Goal: Information Seeking & Learning: Learn about a topic

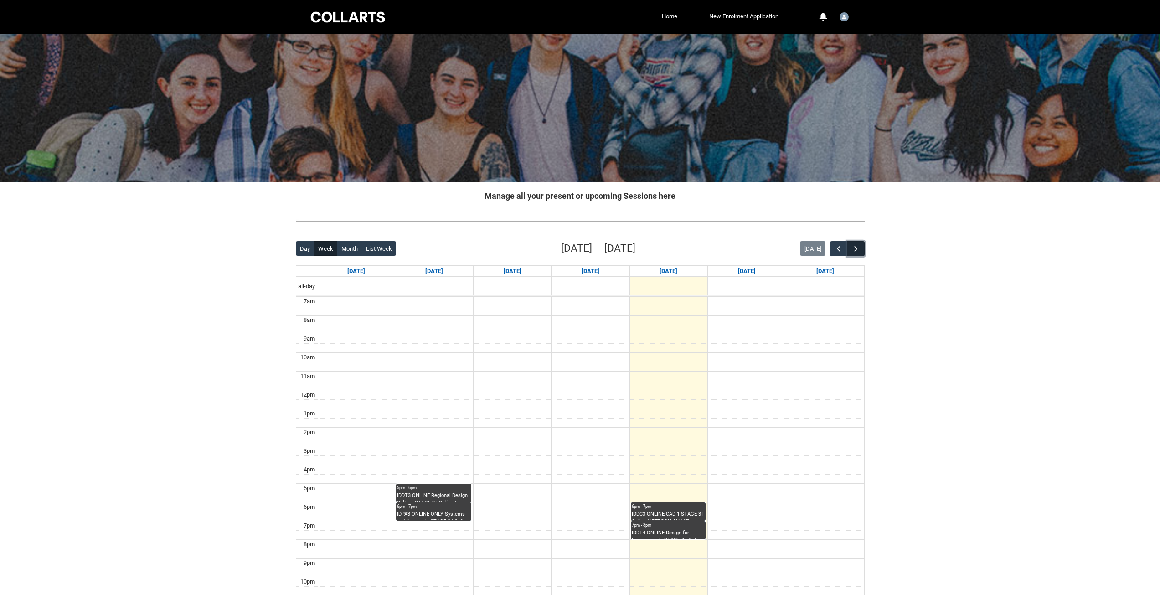
click at [856, 247] on span "button" at bounding box center [855, 248] width 9 height 9
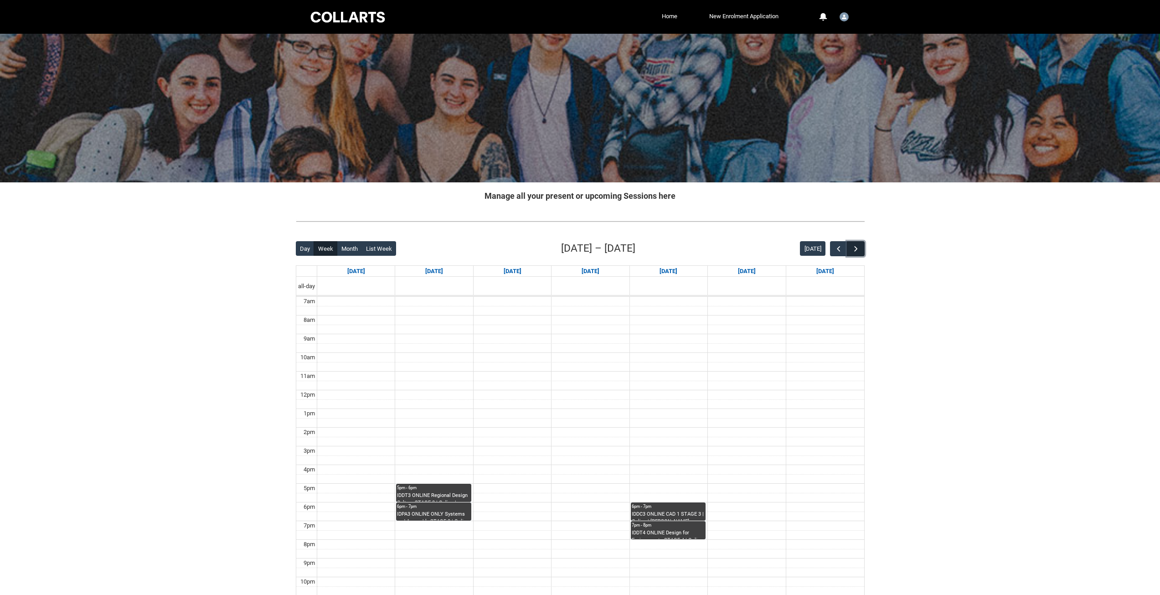
click at [856, 247] on span "button" at bounding box center [855, 248] width 9 height 9
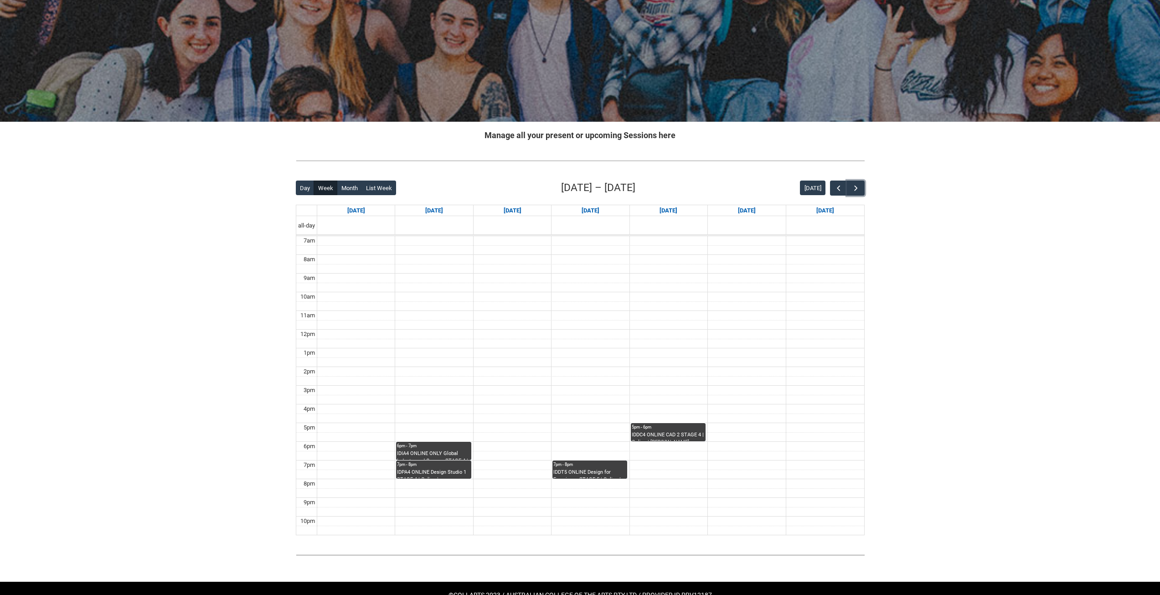
scroll to position [84, 0]
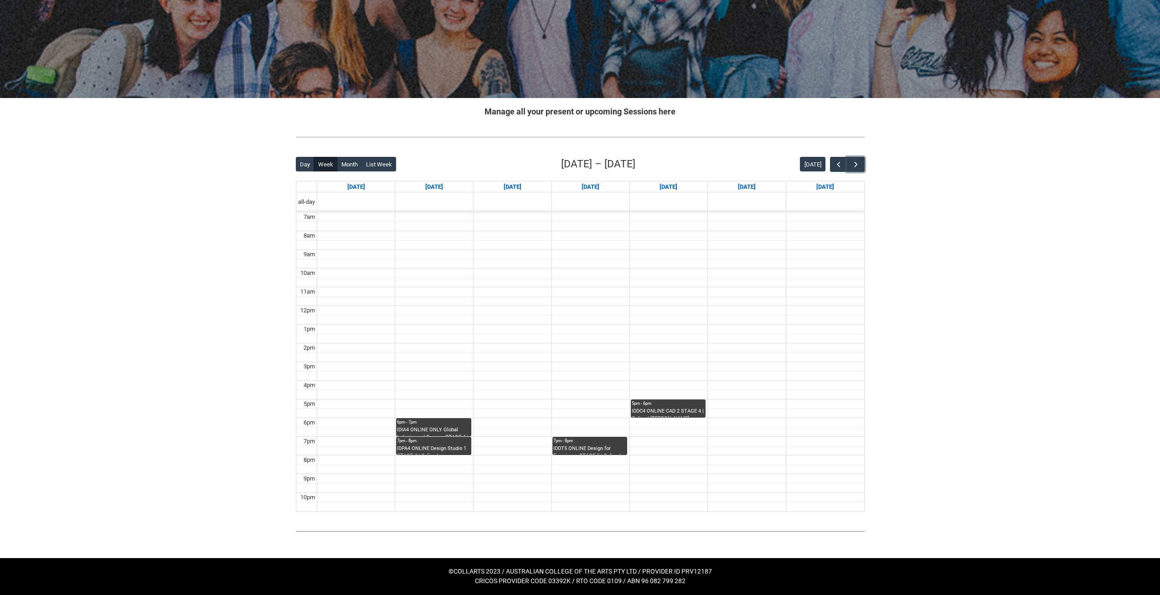
click at [442, 428] on div "IDIA4 ONLINE ONLY Global Industry and Careers STAGE 4 | Online | [PERSON_NAME]" at bounding box center [433, 431] width 73 height 10
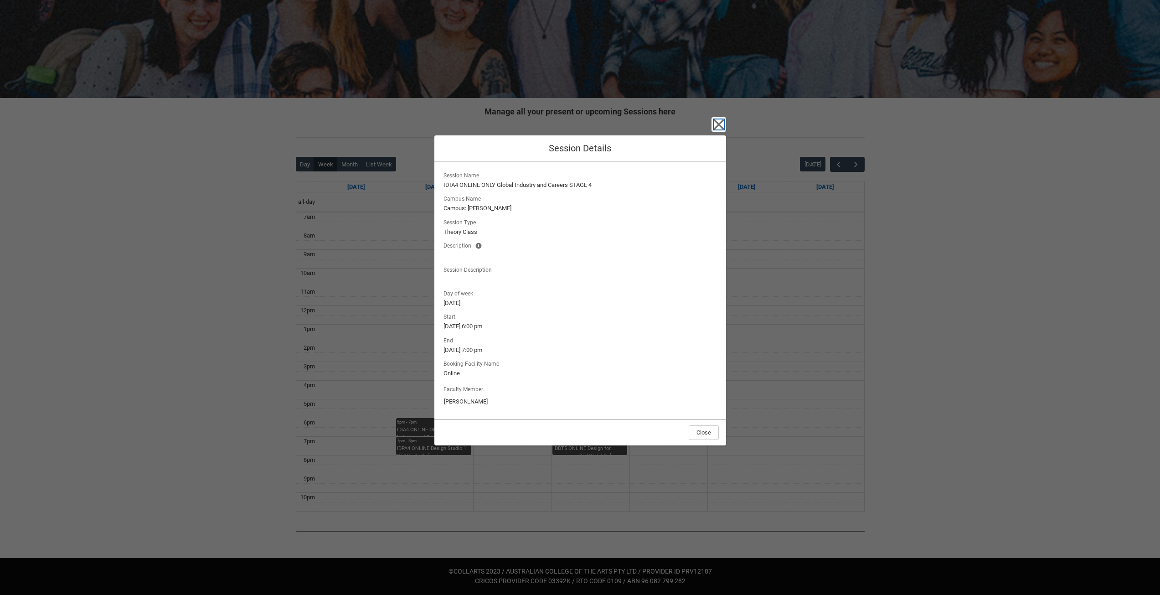
click at [720, 126] on icon "button" at bounding box center [718, 124] width 10 height 10
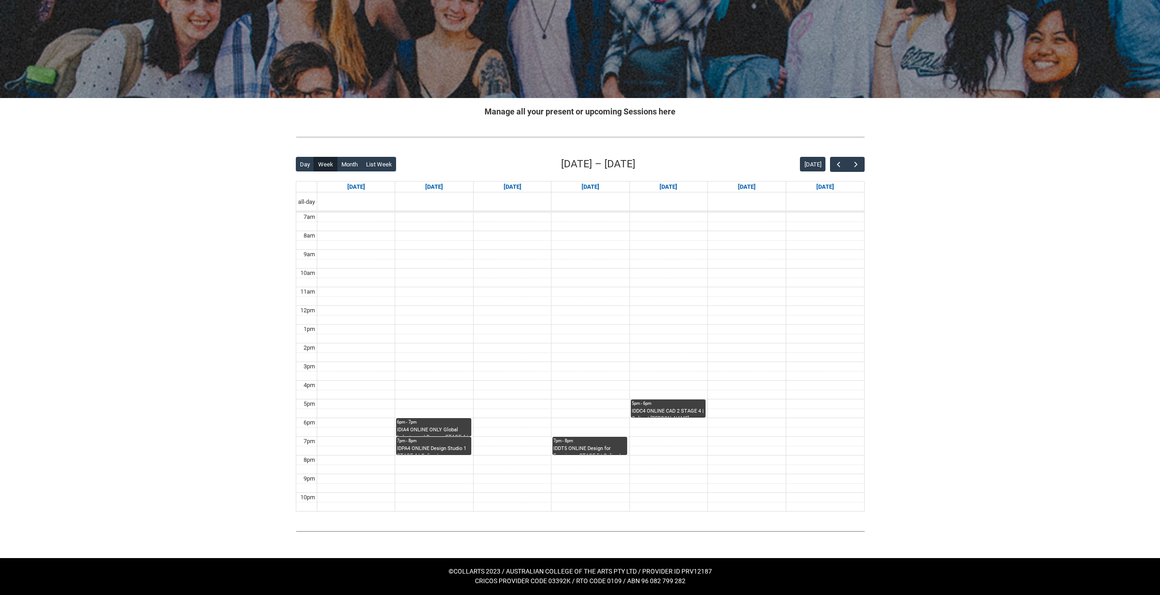
click at [447, 446] on div "IDPA4 ONLINE Design Studio 1 STAGE 4 | Online | [PERSON_NAME]" at bounding box center [433, 450] width 73 height 10
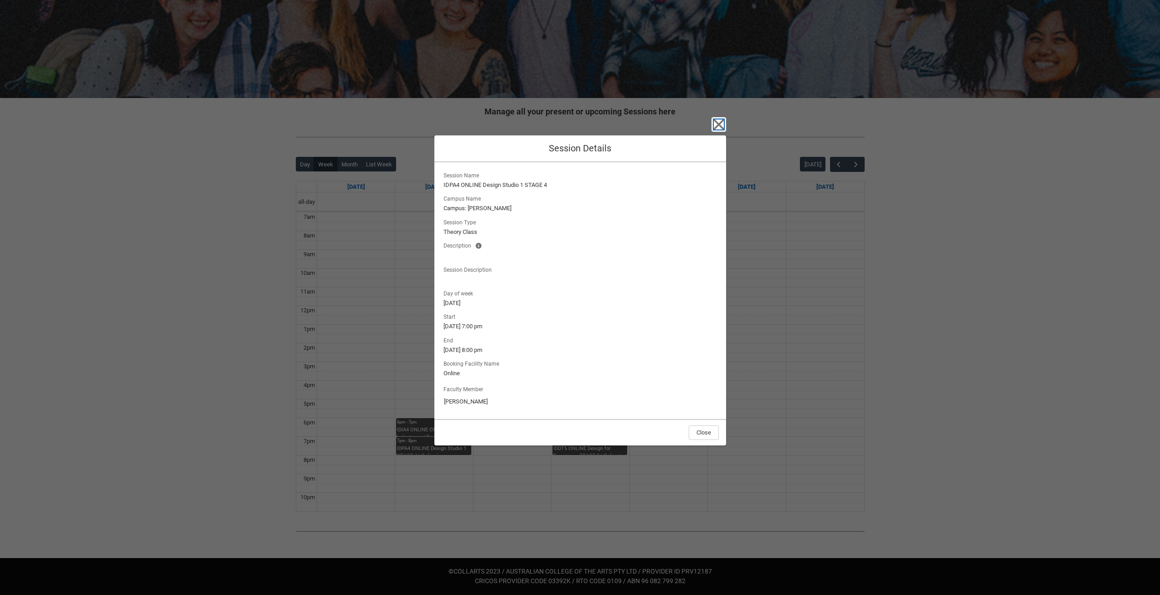
click at [719, 124] on icon "button" at bounding box center [718, 124] width 10 height 10
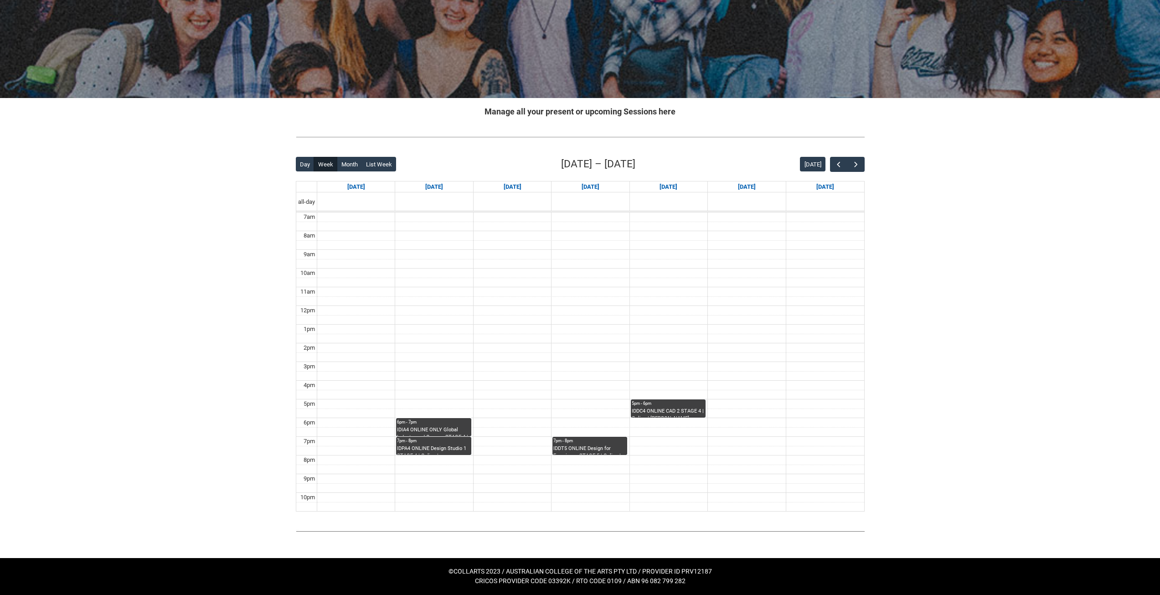
click at [569, 447] on div "IDDT5 ONLINE Design for Experience STAGE 5 | Online | [PERSON_NAME]" at bounding box center [589, 450] width 73 height 10
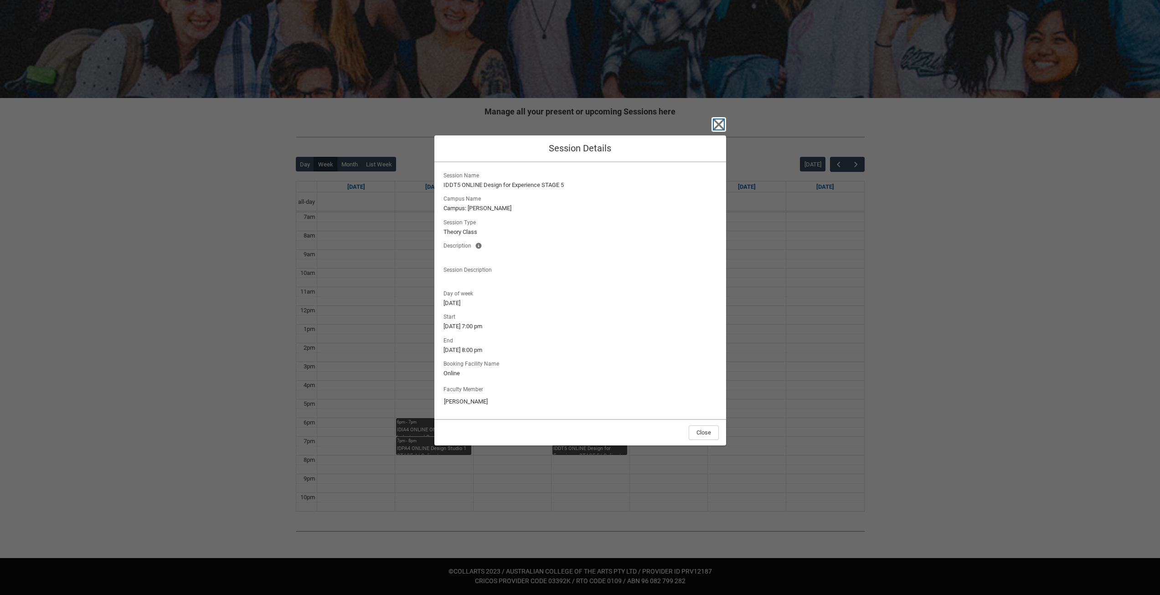
click at [714, 125] on icon "button" at bounding box center [718, 124] width 15 height 15
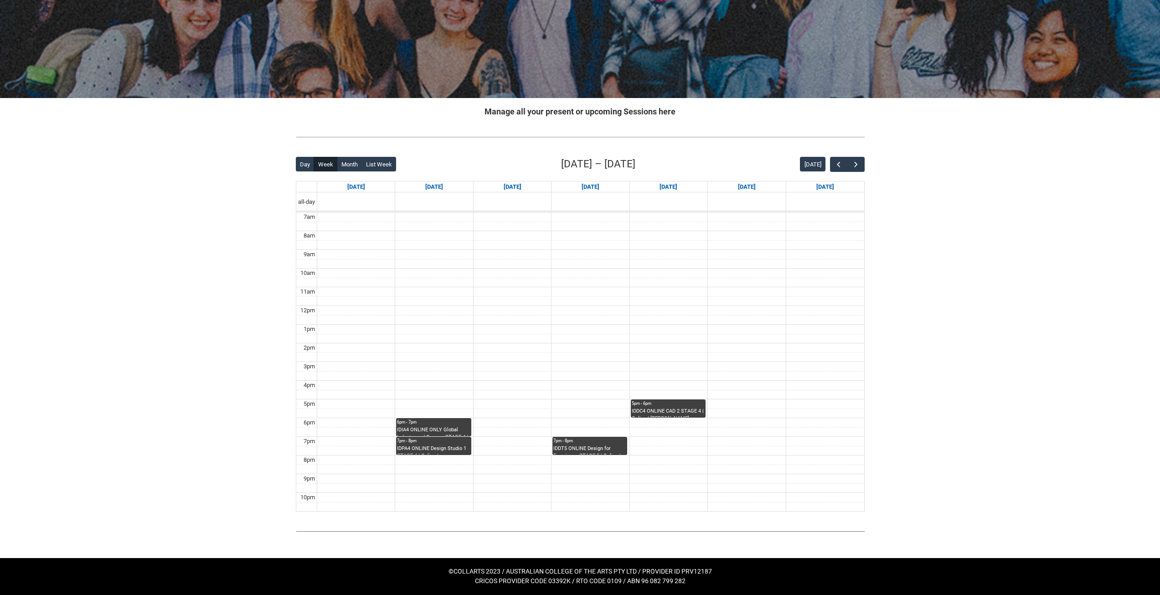
click at [425, 431] on div "IDIA4 ONLINE ONLY Global Industry and Careers STAGE 4 | Online | [PERSON_NAME]" at bounding box center [433, 431] width 73 height 10
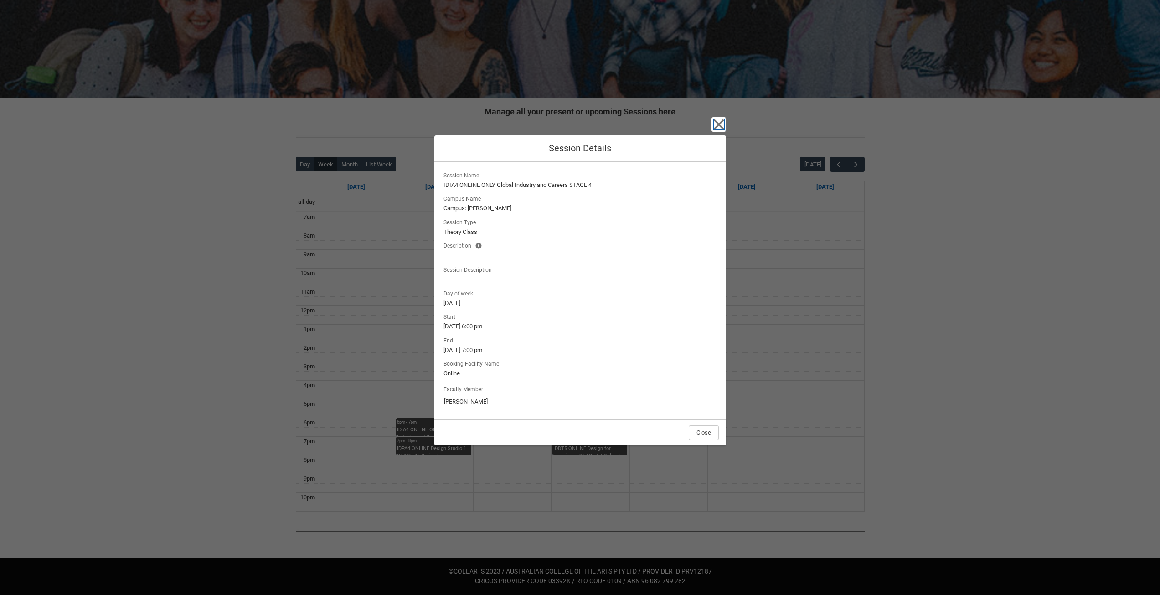
click at [720, 129] on icon "button" at bounding box center [718, 124] width 15 height 15
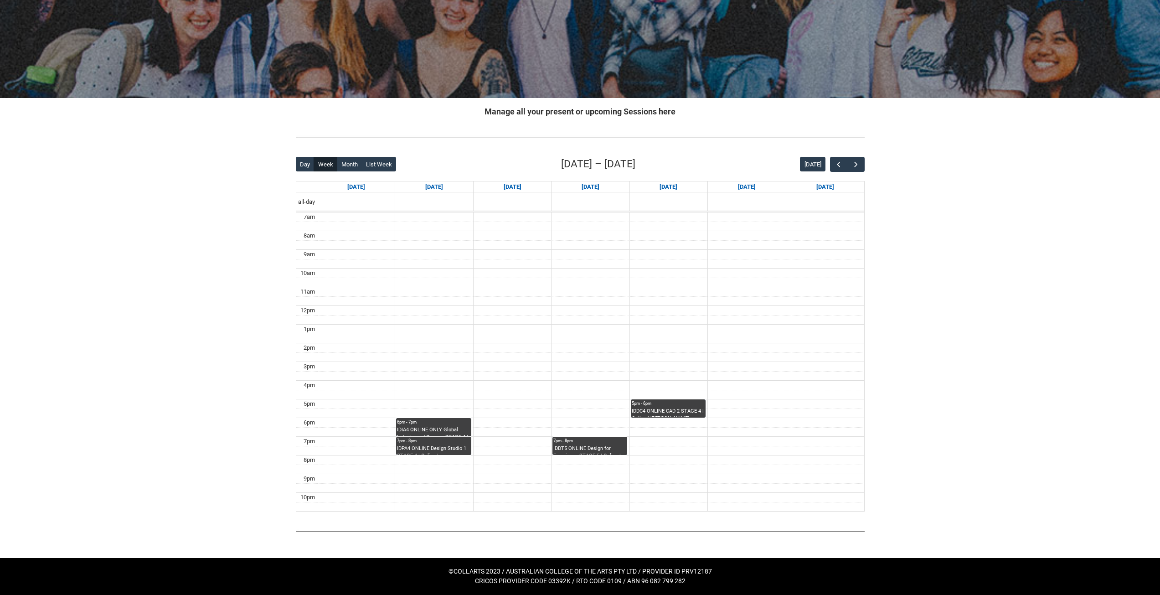
click at [447, 446] on div "IDPA4 ONLINE Design Studio 1 STAGE 4 | Online | [PERSON_NAME]" at bounding box center [433, 450] width 73 height 10
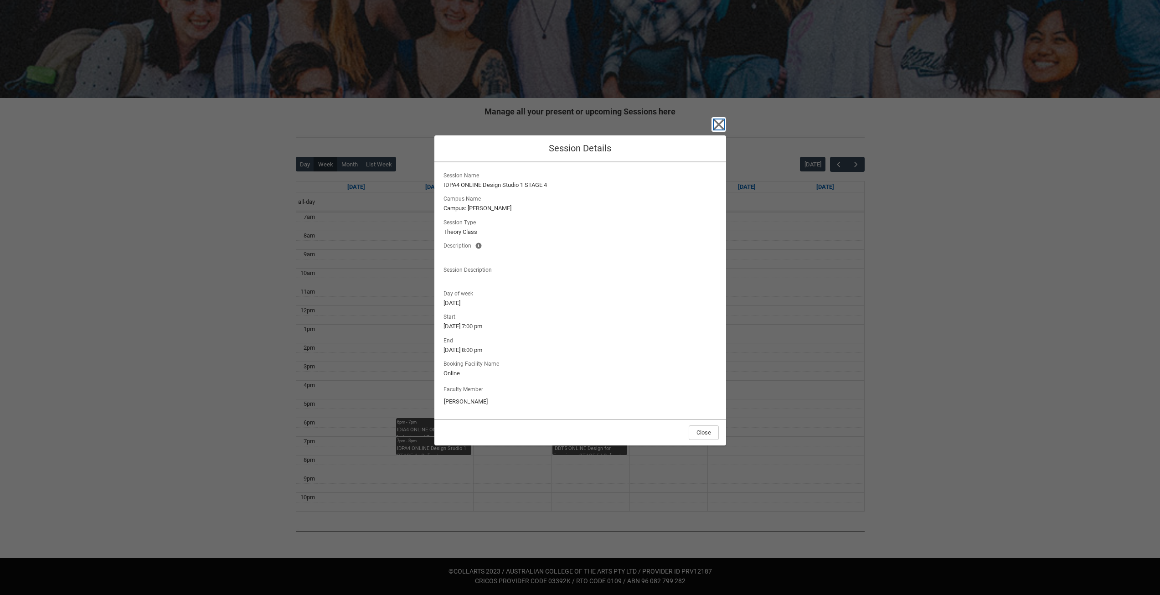
click at [720, 123] on icon "button" at bounding box center [718, 124] width 10 height 10
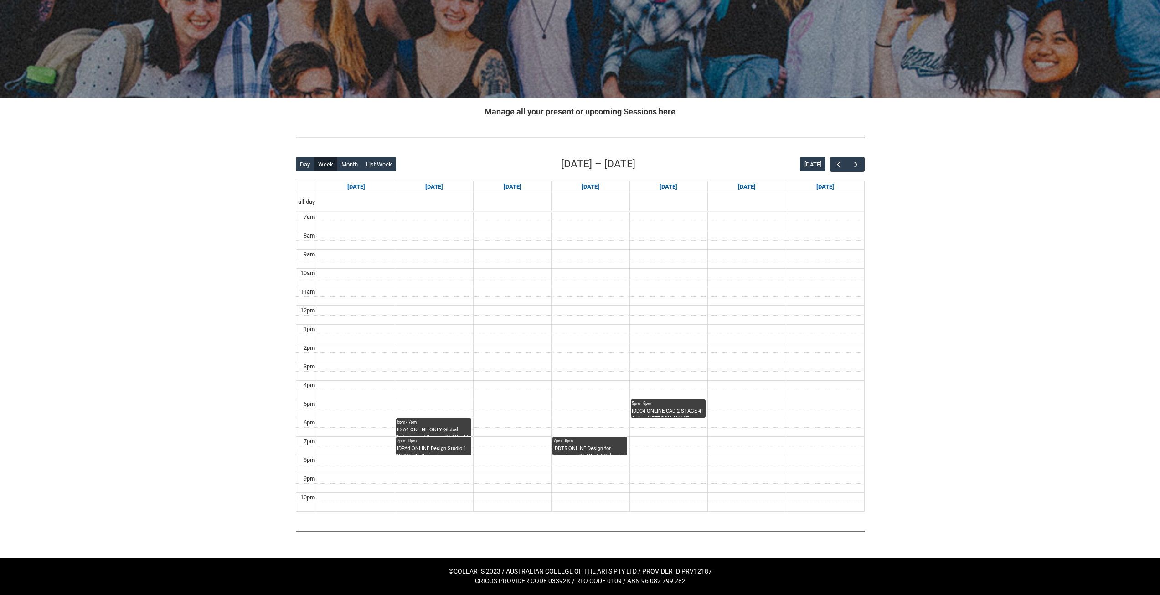
click at [658, 410] on div "IDDC4 ONLINE CAD 2 STAGE 4 | Online | [PERSON_NAME]" at bounding box center [668, 412] width 73 height 10
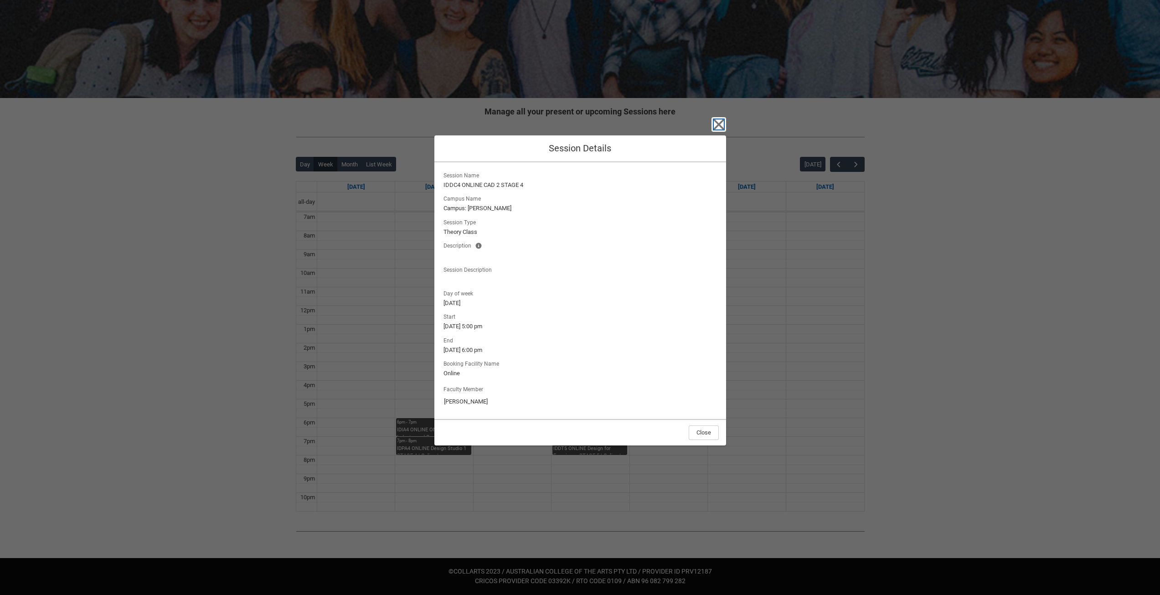
click at [723, 125] on icon "button" at bounding box center [718, 124] width 15 height 15
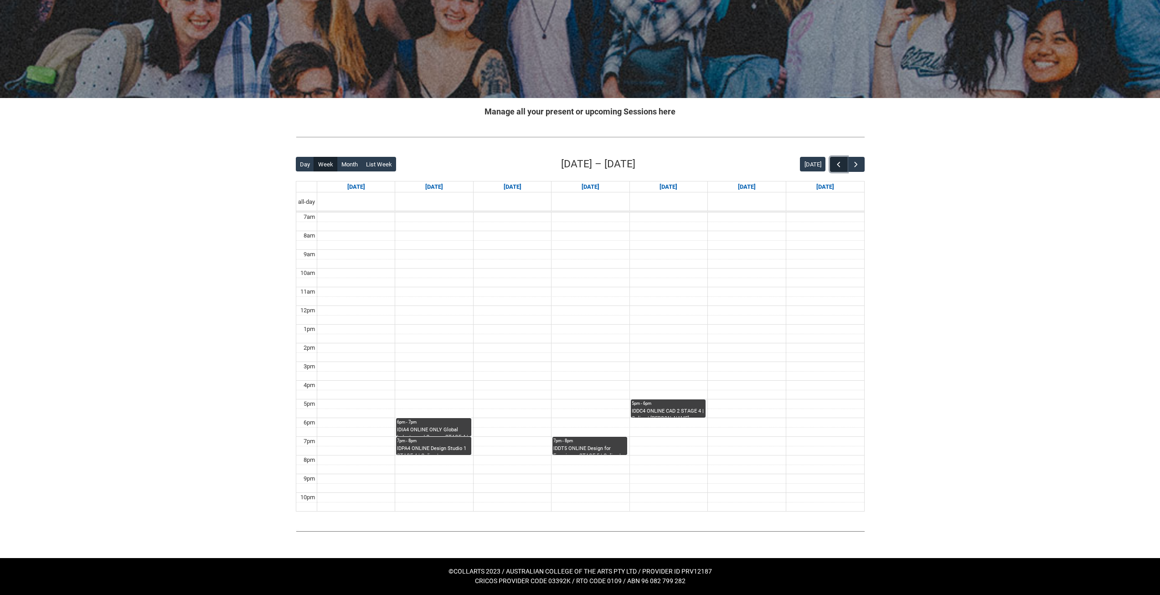
click at [835, 163] on span "button" at bounding box center [838, 164] width 9 height 9
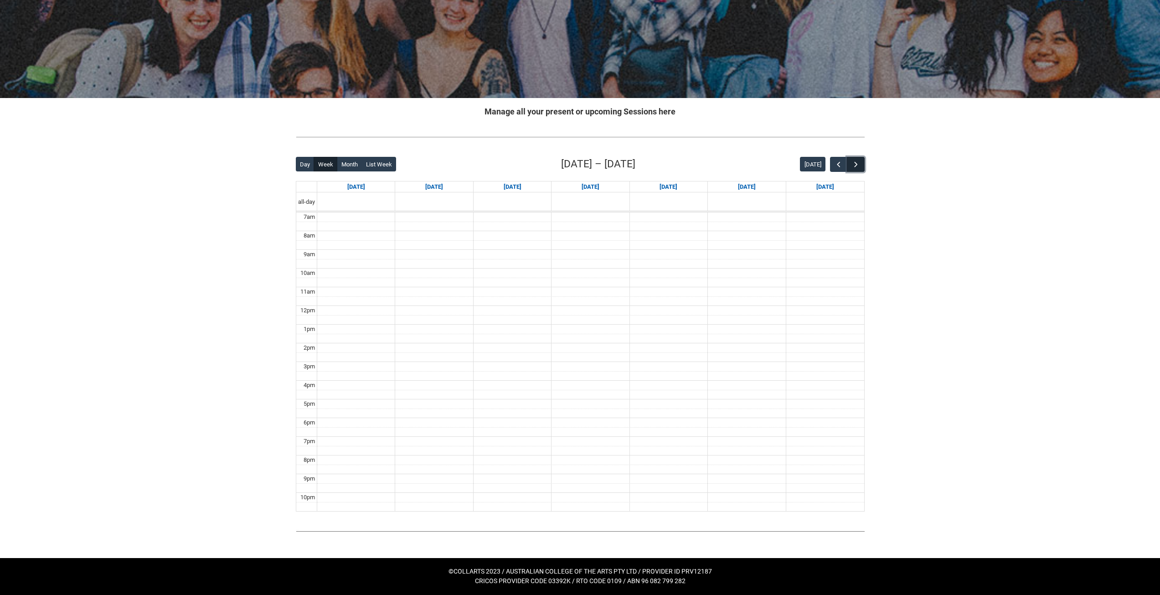
click at [859, 164] on span "button" at bounding box center [855, 164] width 9 height 9
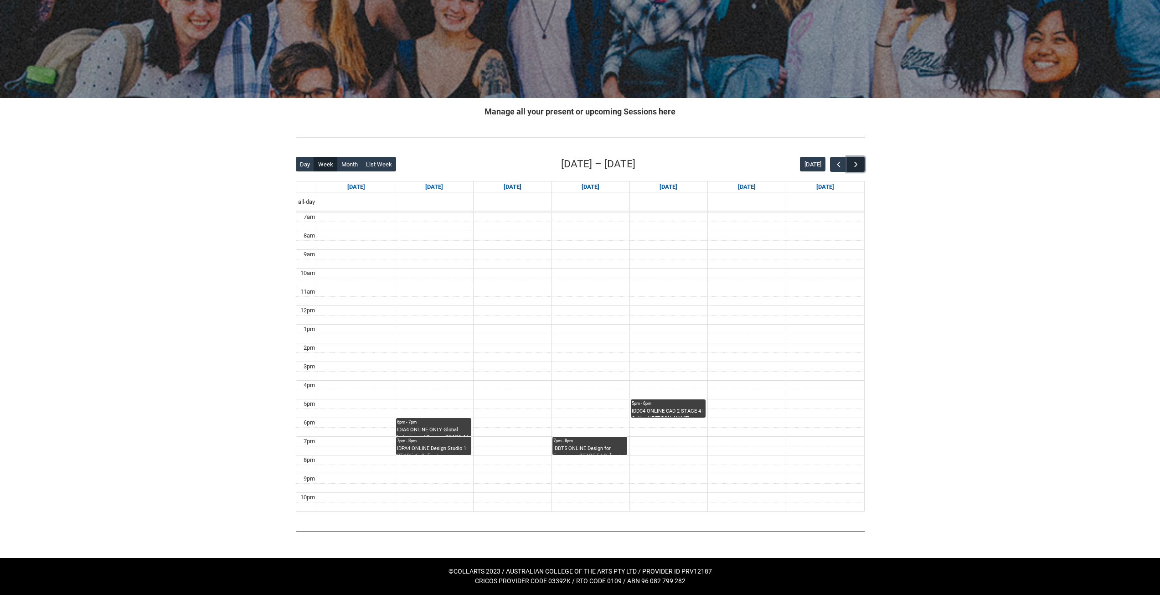
click at [859, 164] on span "button" at bounding box center [855, 164] width 9 height 9
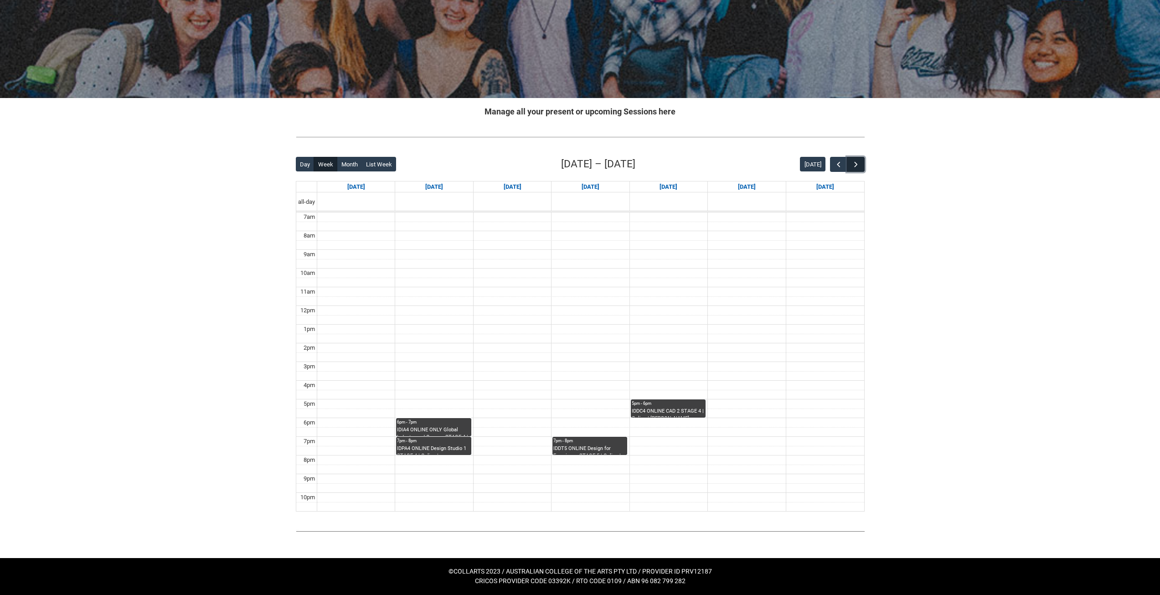
click at [859, 163] on span "button" at bounding box center [855, 164] width 9 height 9
click at [857, 164] on span "button" at bounding box center [855, 164] width 9 height 9
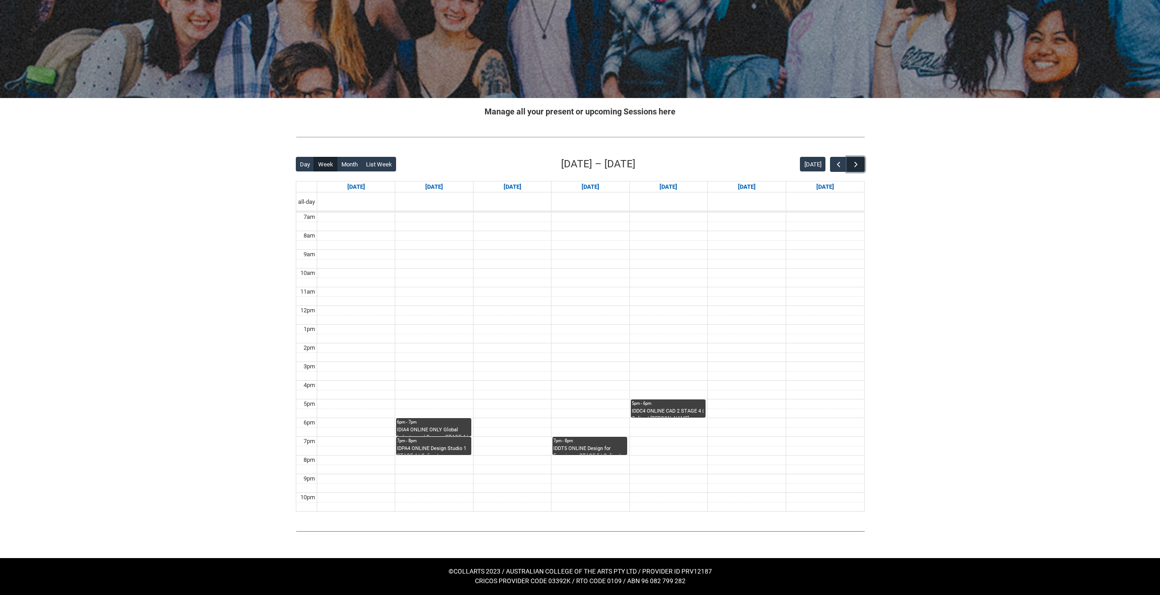
click at [857, 164] on span "button" at bounding box center [855, 164] width 9 height 9
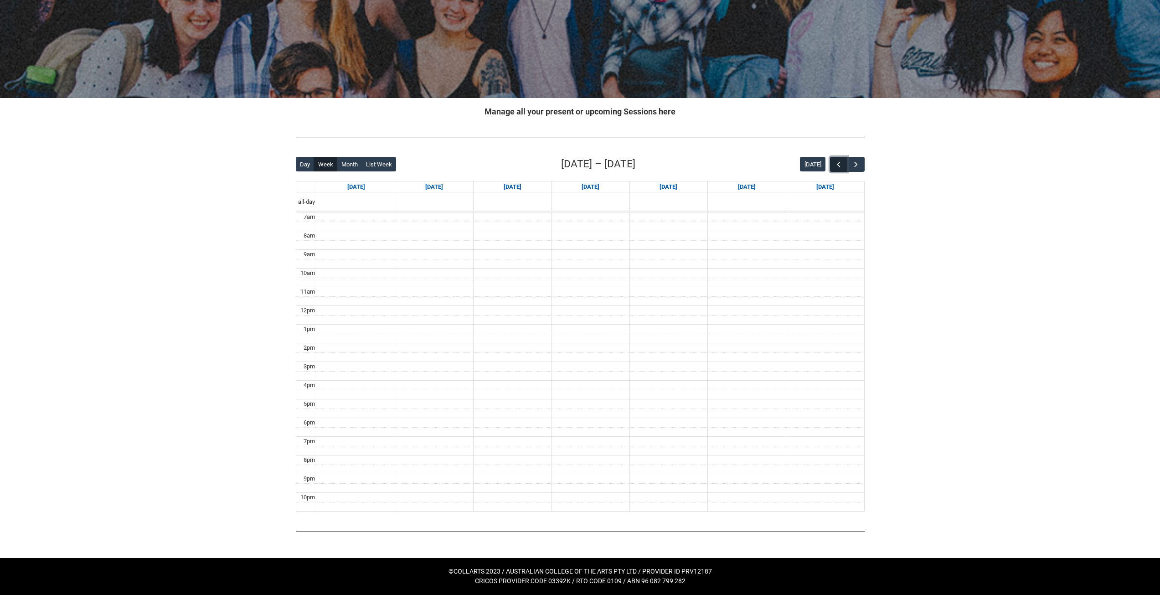
click at [838, 167] on span "button" at bounding box center [838, 164] width 9 height 9
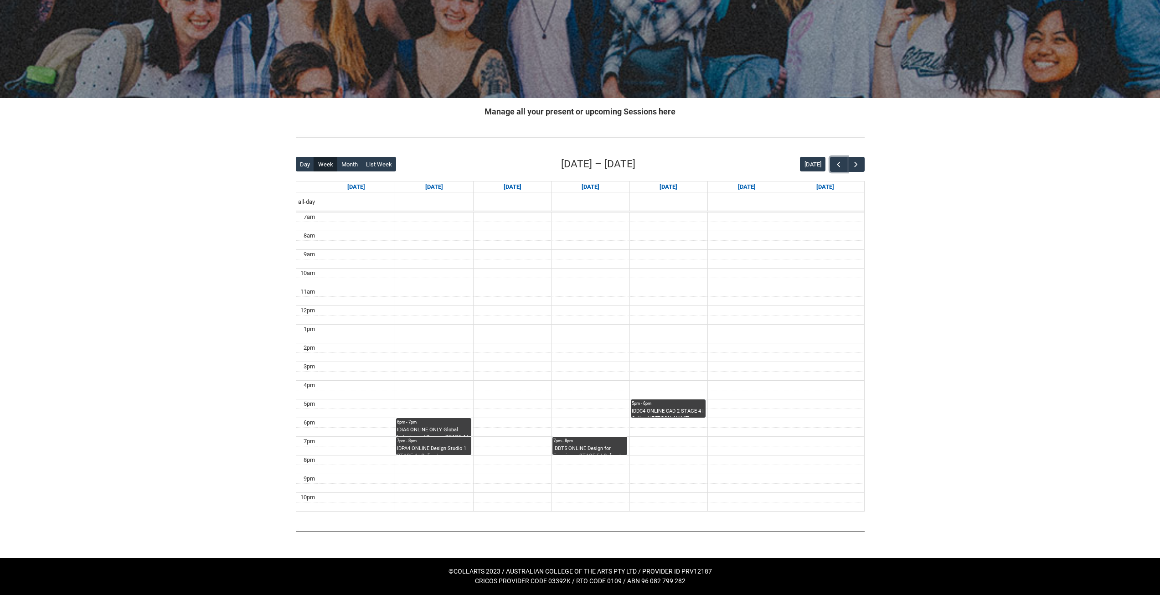
click at [405, 445] on div "IDPA4 ONLINE Design Studio 1 STAGE 4 | Online | [PERSON_NAME]" at bounding box center [433, 450] width 73 height 10
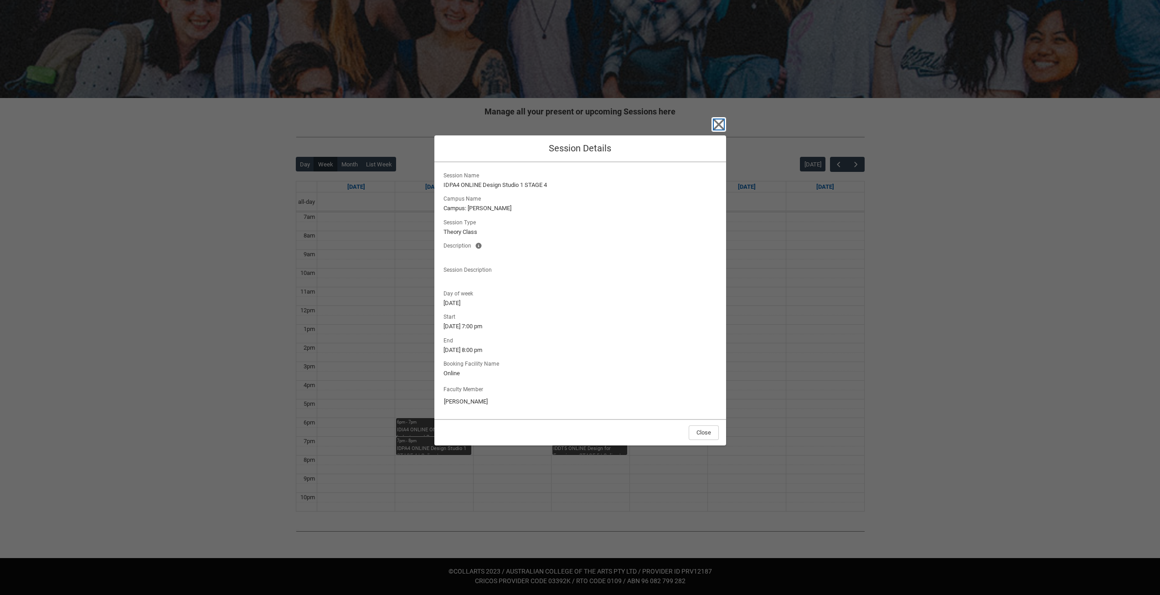
click at [719, 128] on icon "button" at bounding box center [718, 124] width 15 height 15
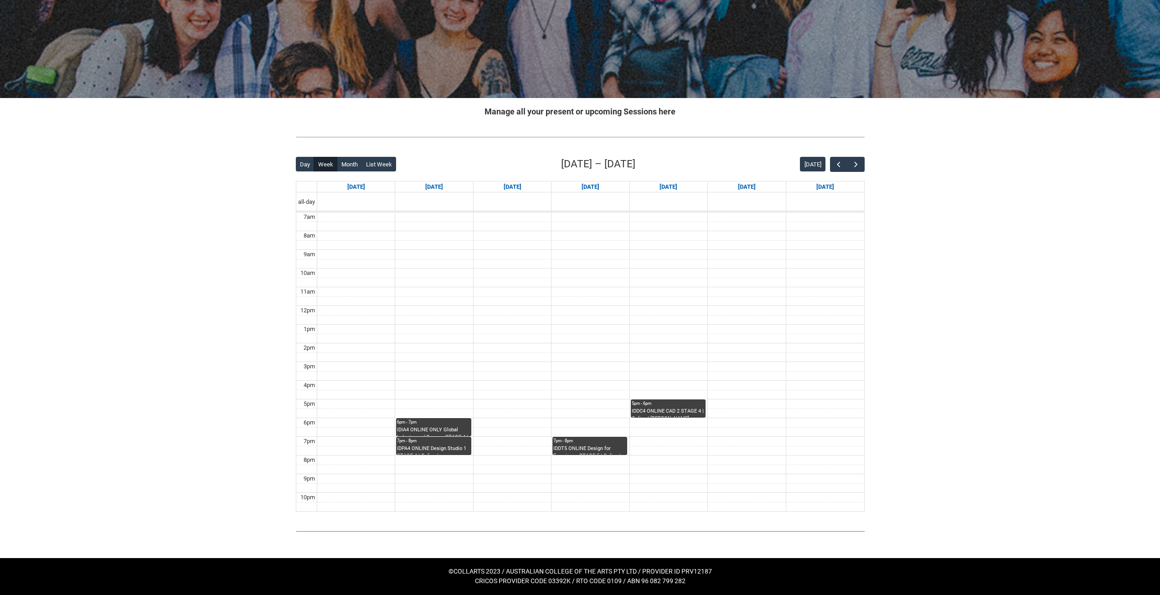
click at [451, 426] on div "IDIA4 ONLINE ONLY Global Industry and Careers STAGE 4 | Online | [PERSON_NAME]" at bounding box center [433, 431] width 73 height 10
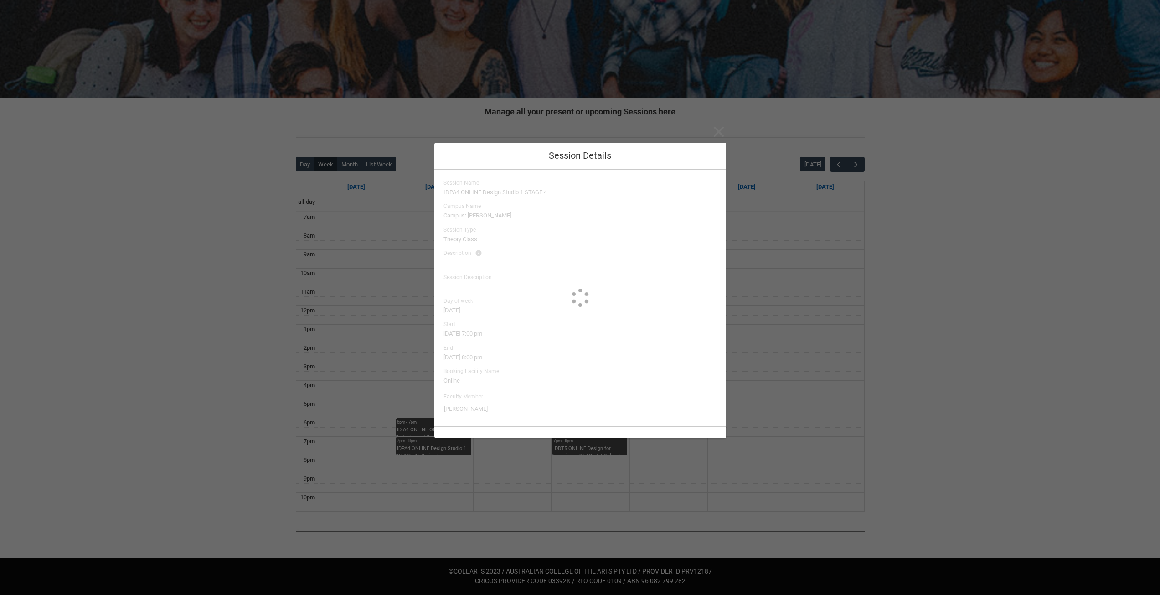
type input "[PERSON_NAME]"
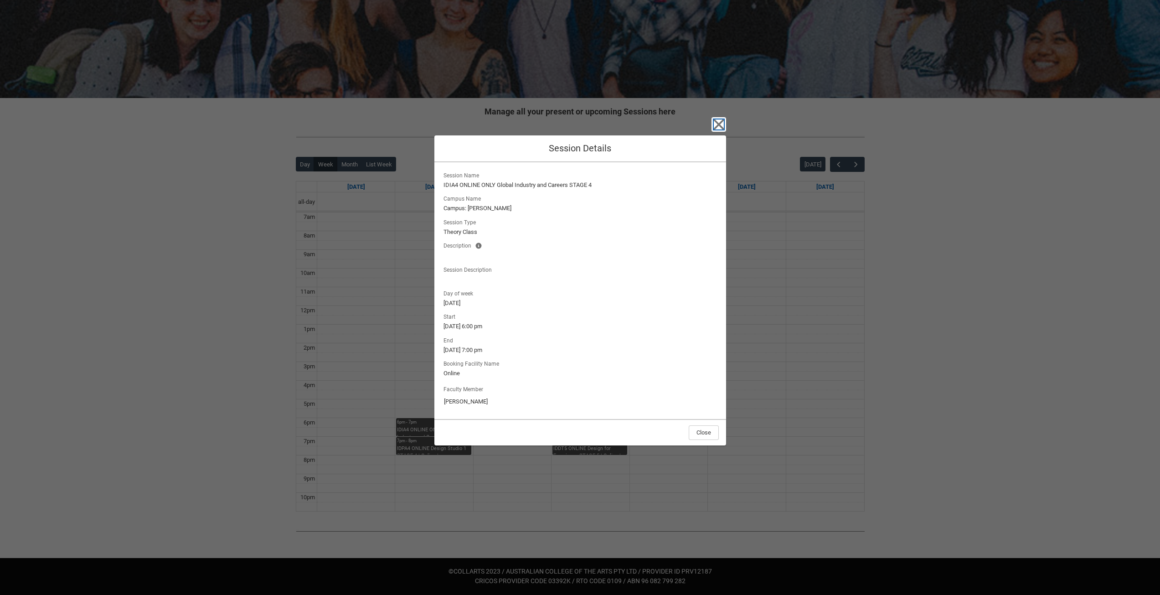
click at [716, 122] on icon "button" at bounding box center [718, 124] width 10 height 10
